Goal: Information Seeking & Learning: Learn about a topic

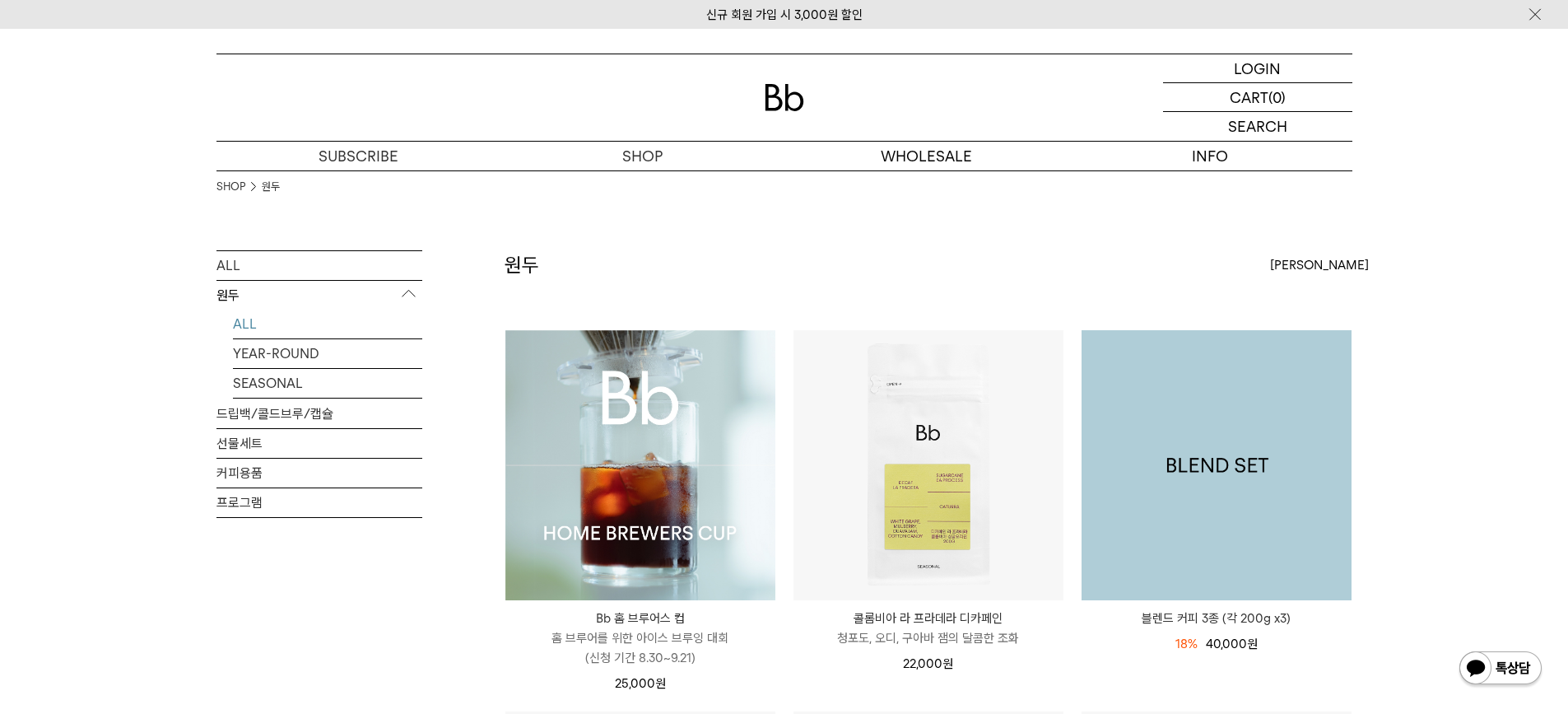
click at [1142, 478] on img at bounding box center [1216, 465] width 270 height 270
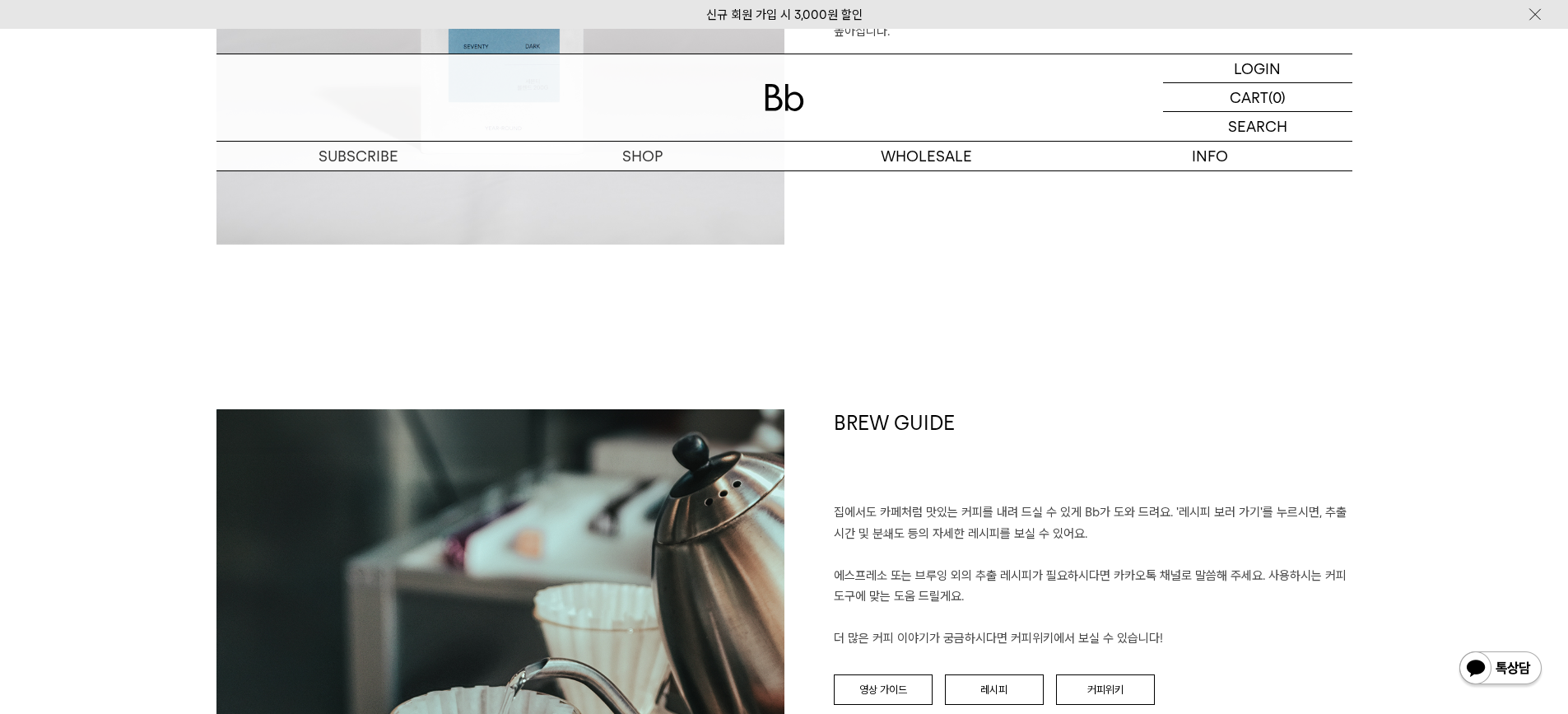
scroll to position [4034, 0]
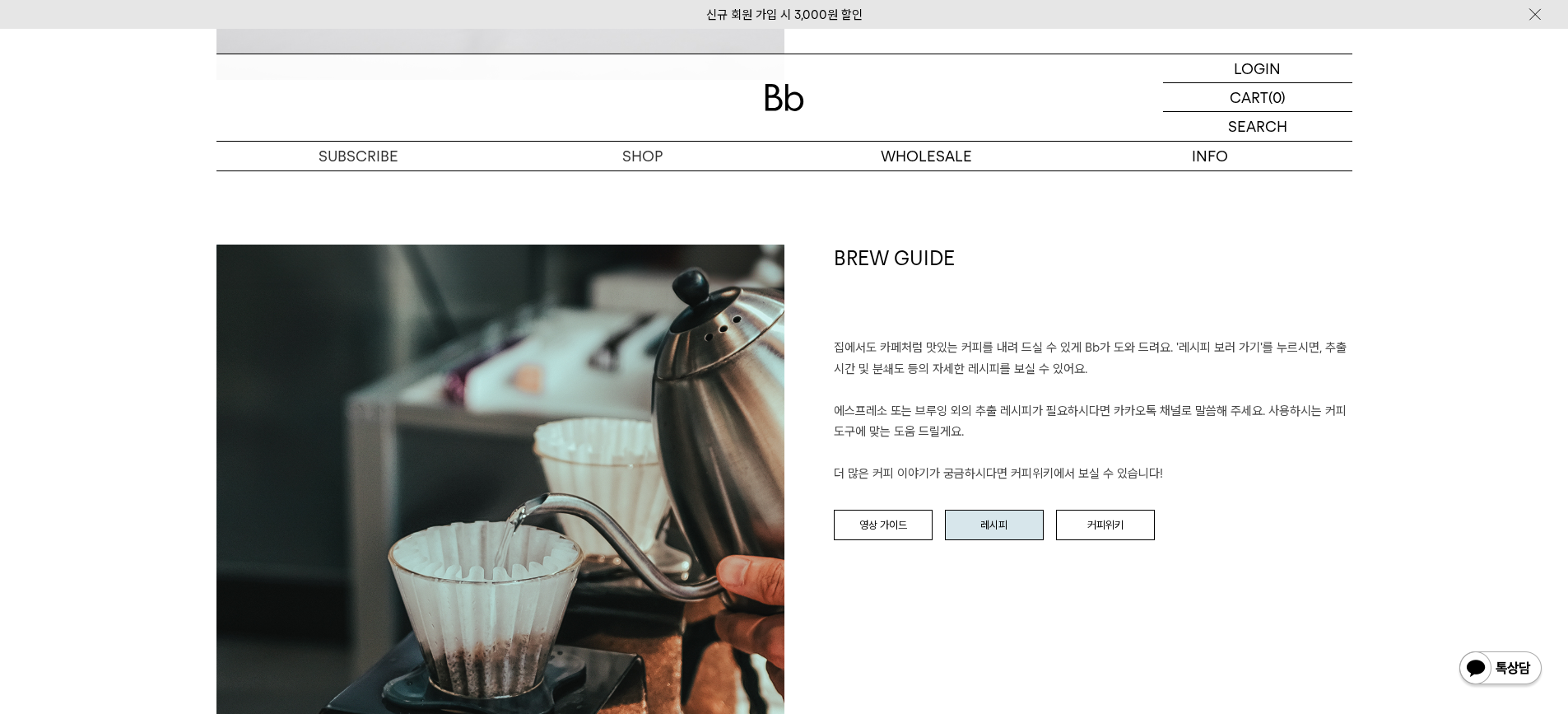
click at [1010, 527] on link "레시피" at bounding box center [994, 525] width 99 height 31
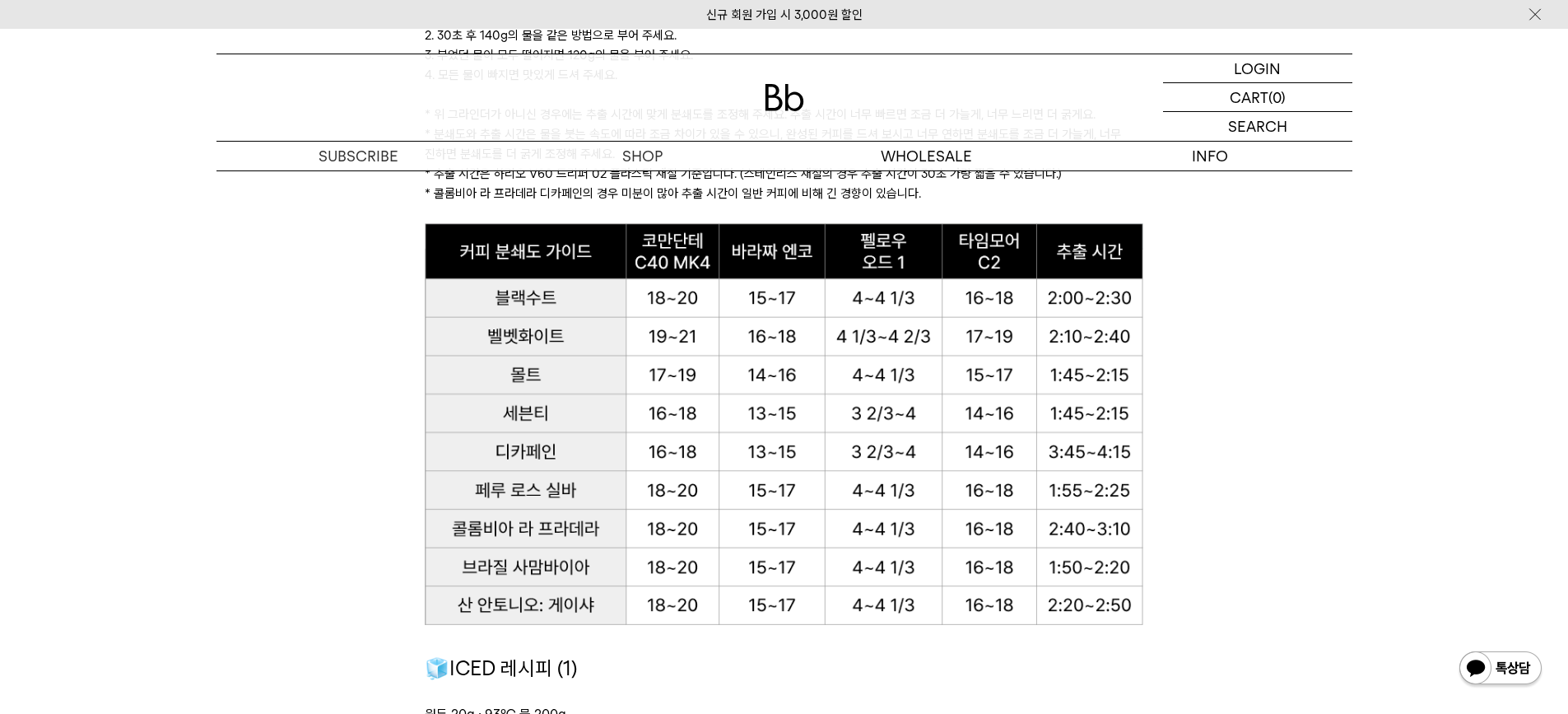
scroll to position [1729, 0]
